Goal: Entertainment & Leisure: Consume media (video, audio)

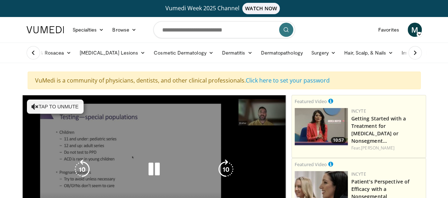
click at [57, 105] on button "Tap to unmute" at bounding box center [55, 106] width 57 height 14
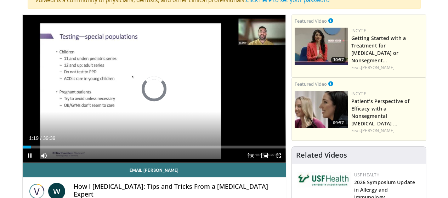
scroll to position [82, 0]
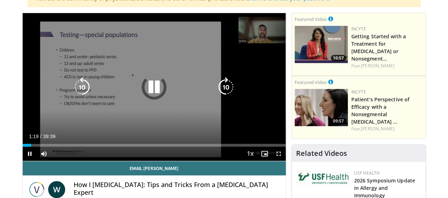
click at [148, 89] on icon "Video Player" at bounding box center [154, 87] width 20 height 20
click at [144, 97] on icon "Video Player" at bounding box center [154, 87] width 20 height 20
